Goal: Task Accomplishment & Management: Manage account settings

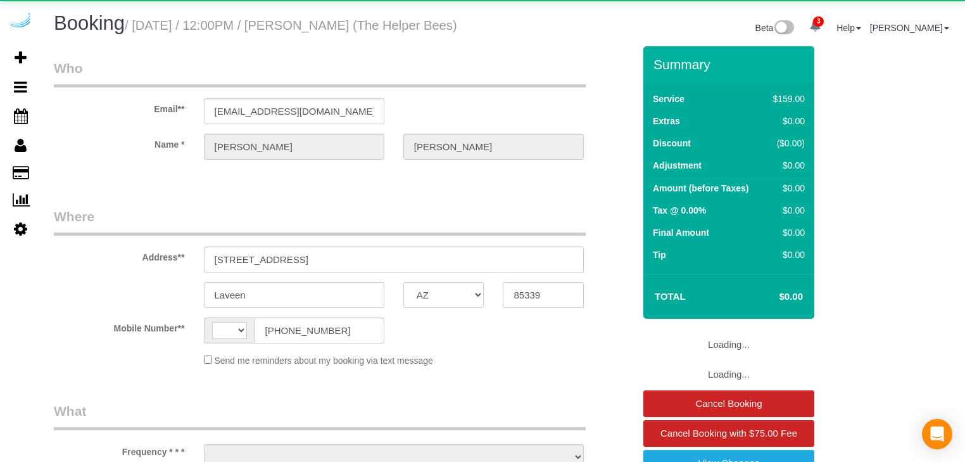
select select "AZ"
select select "number:9"
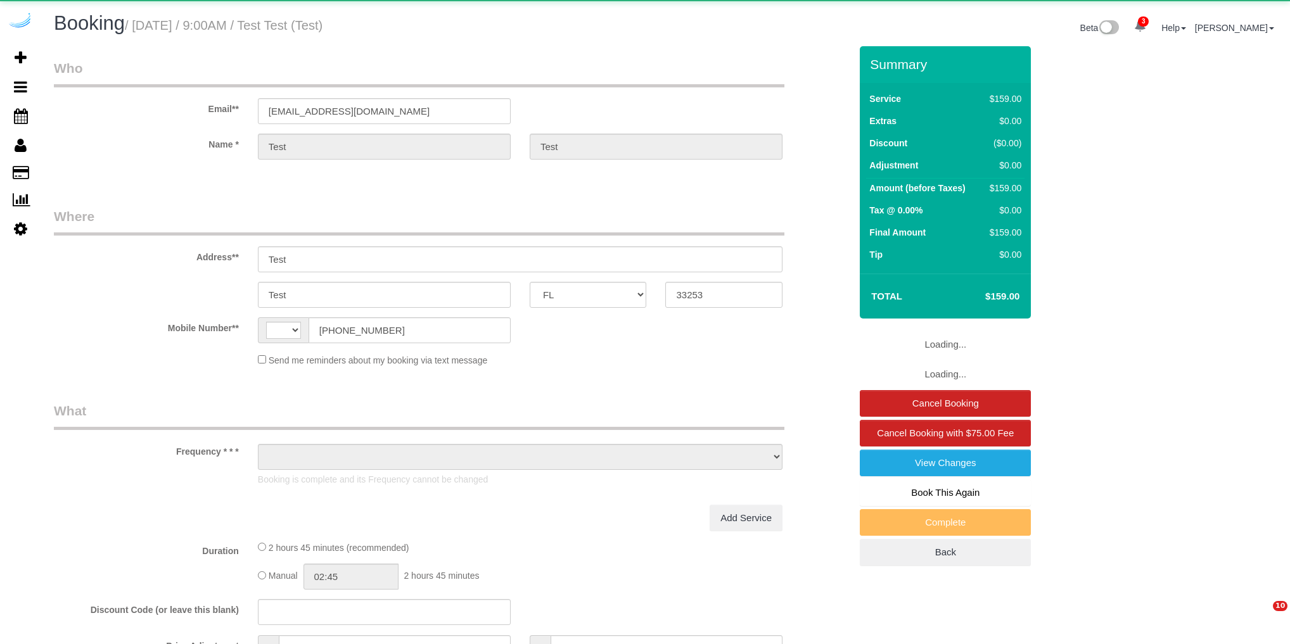
select select "FL"
select select "string:[GEOGRAPHIC_DATA]"
select select "object:8486"
select select "4"
select select "spot1"
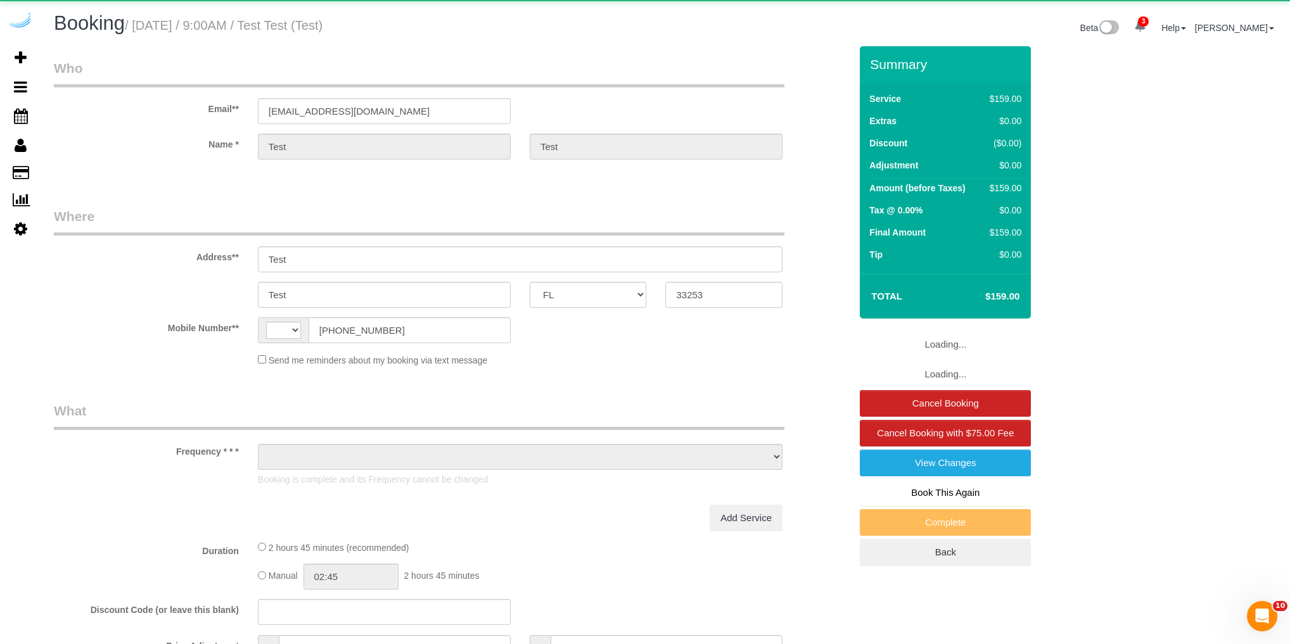
select select "number:9"
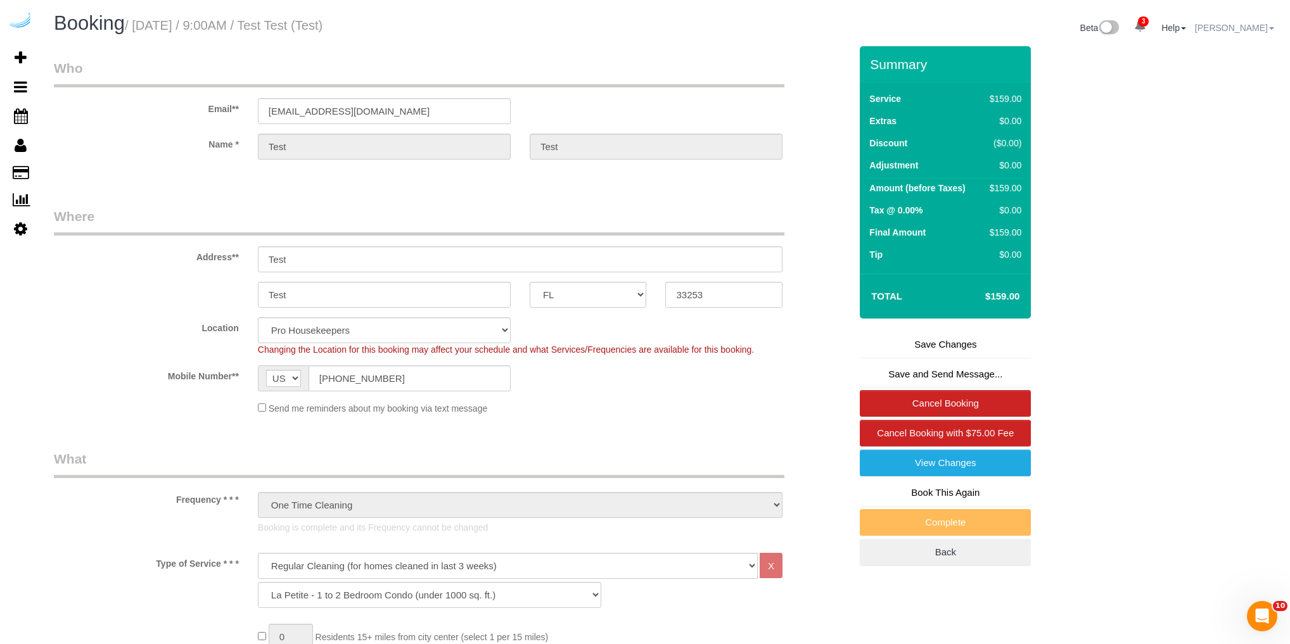
click at [1235, 26] on link "[PERSON_NAME]" at bounding box center [1234, 28] width 79 height 10
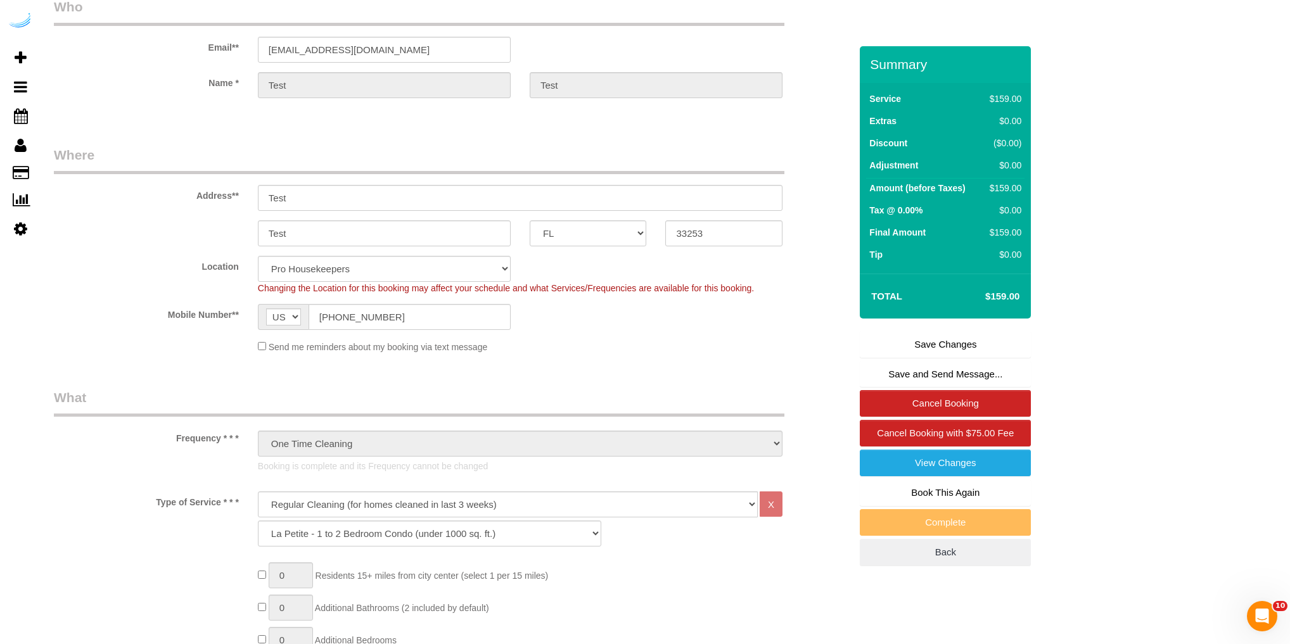
scroll to position [101, 0]
